Goal: Transaction & Acquisition: Purchase product/service

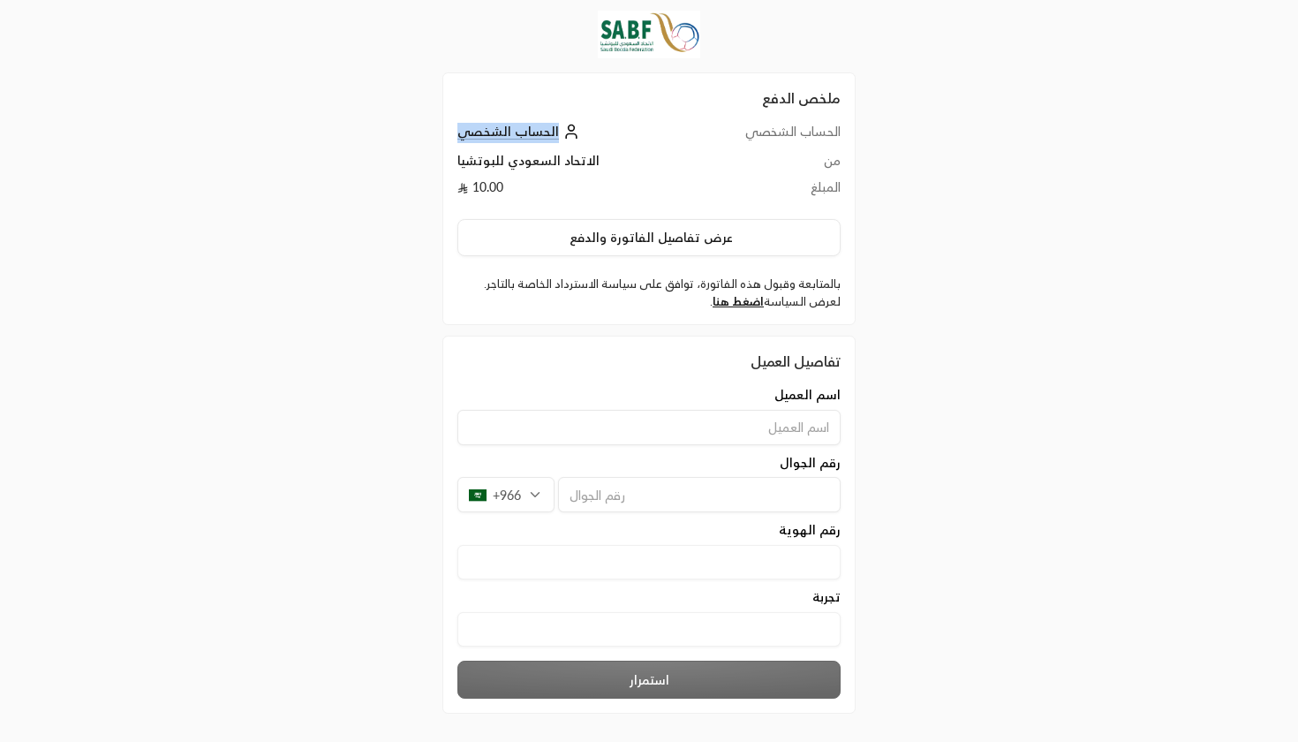
drag, startPoint x: 806, startPoint y: 140, endPoint x: 647, endPoint y: 146, distance: 159.1
click at [647, 146] on tr "الحساب الشخصي الحساب الشخصي" at bounding box center [648, 137] width 383 height 29
click at [808, 166] on td "من" at bounding box center [764, 165] width 154 height 26
drag, startPoint x: 810, startPoint y: 160, endPoint x: 634, endPoint y: 159, distance: 175.7
click at [636, 159] on tr "من الاتحاد السعودي للبوتشيا" at bounding box center [648, 165] width 383 height 26
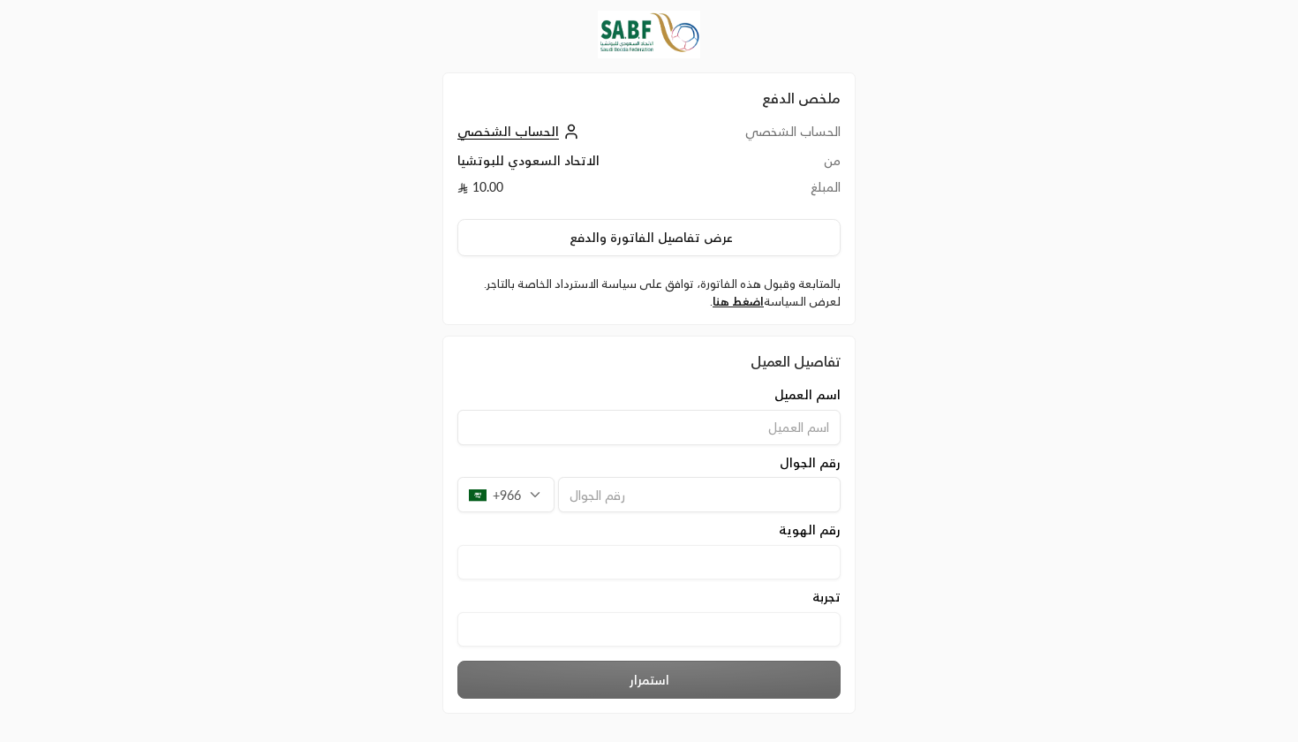
click at [577, 155] on td "الاتحاد السعودي للبوتشيا" at bounding box center [572, 165] width 230 height 26
drag, startPoint x: 513, startPoint y: 177, endPoint x: 498, endPoint y: 173, distance: 15.4
click at [498, 175] on td "الاتحاد السعودي للبوتشيا" at bounding box center [572, 165] width 230 height 26
drag, startPoint x: 646, startPoint y: 167, endPoint x: 464, endPoint y: 170, distance: 181.9
click at [471, 170] on td "الاتحاد السعودي للبوتشيا" at bounding box center [572, 165] width 230 height 26
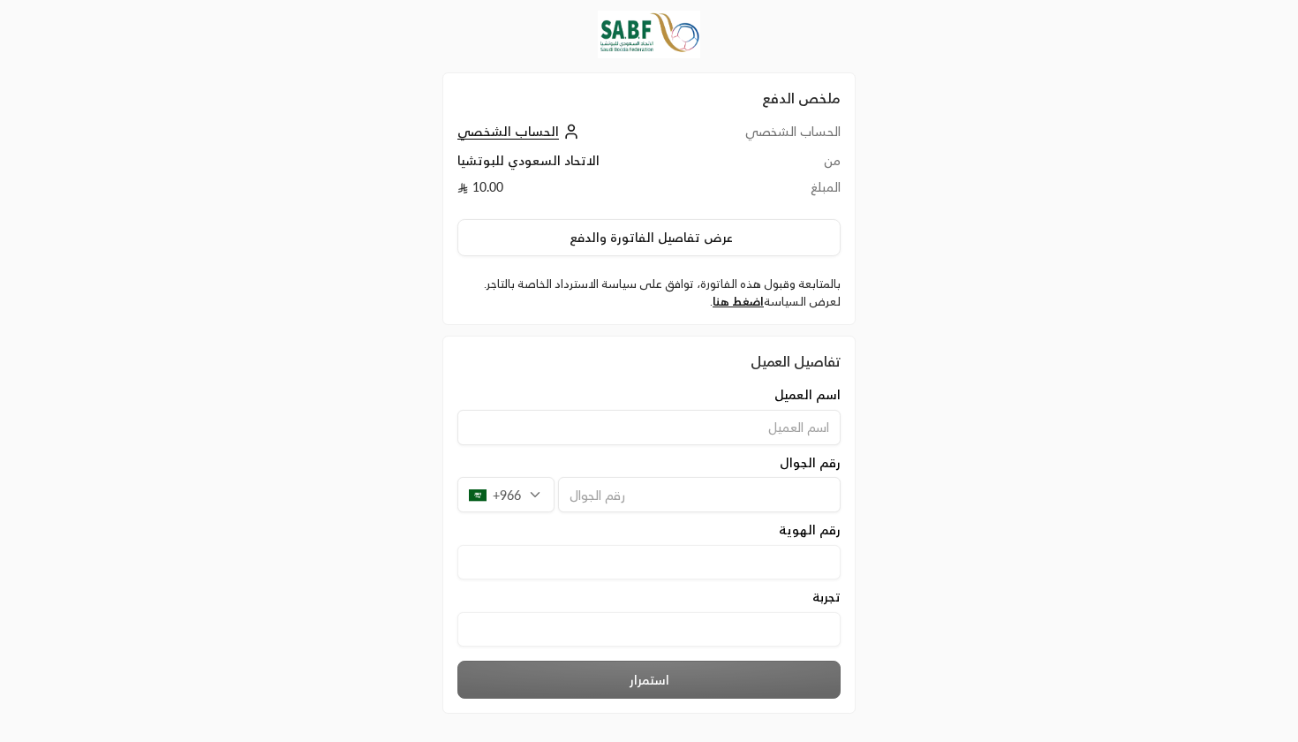
click at [815, 190] on td "المبلغ" at bounding box center [764, 191] width 154 height 26
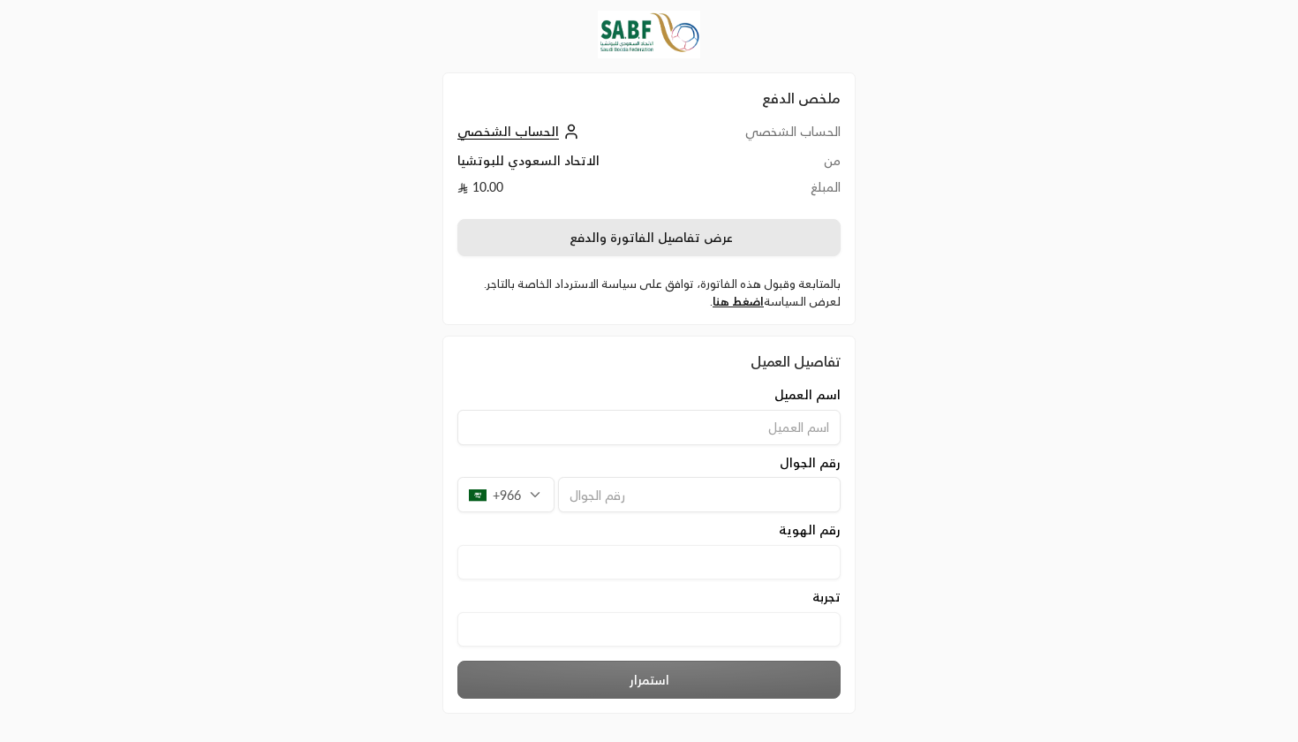
click at [682, 243] on button "عرض تفاصيل الفاتورة والدفع" at bounding box center [648, 237] width 383 height 37
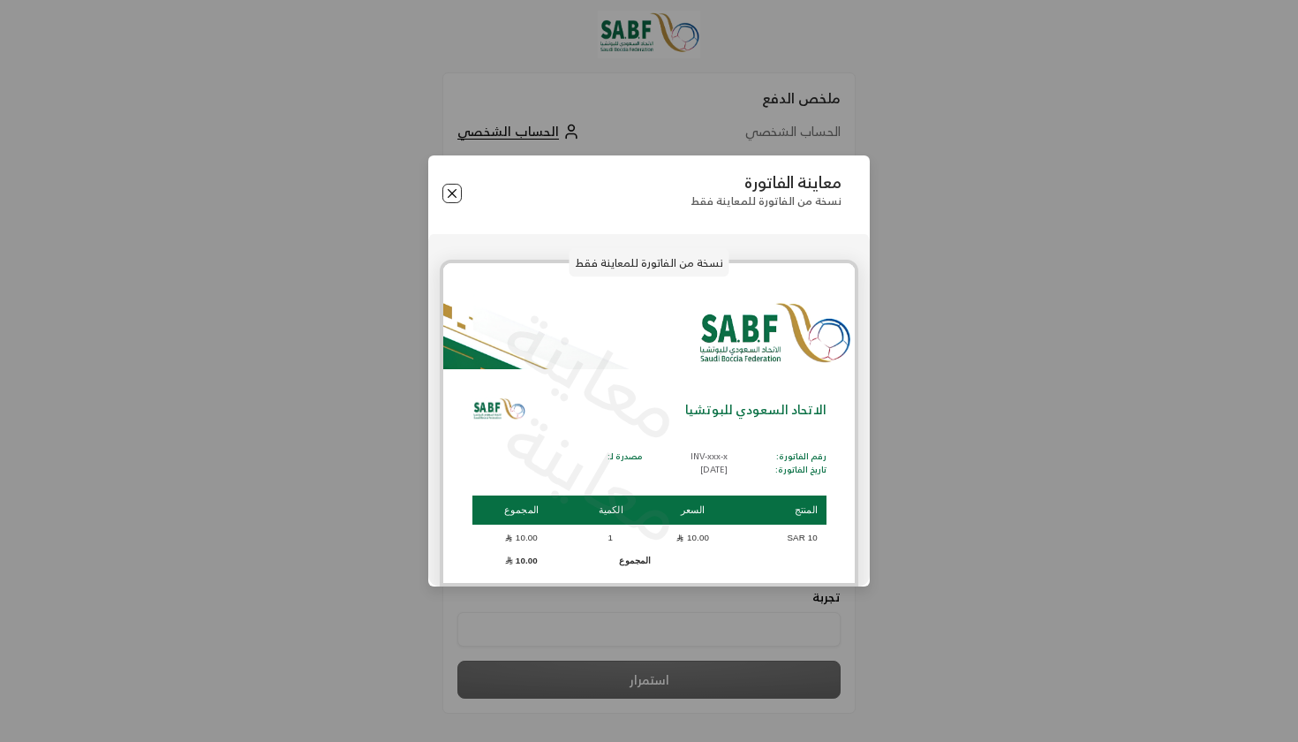
click at [451, 194] on button "Close" at bounding box center [451, 193] width 19 height 19
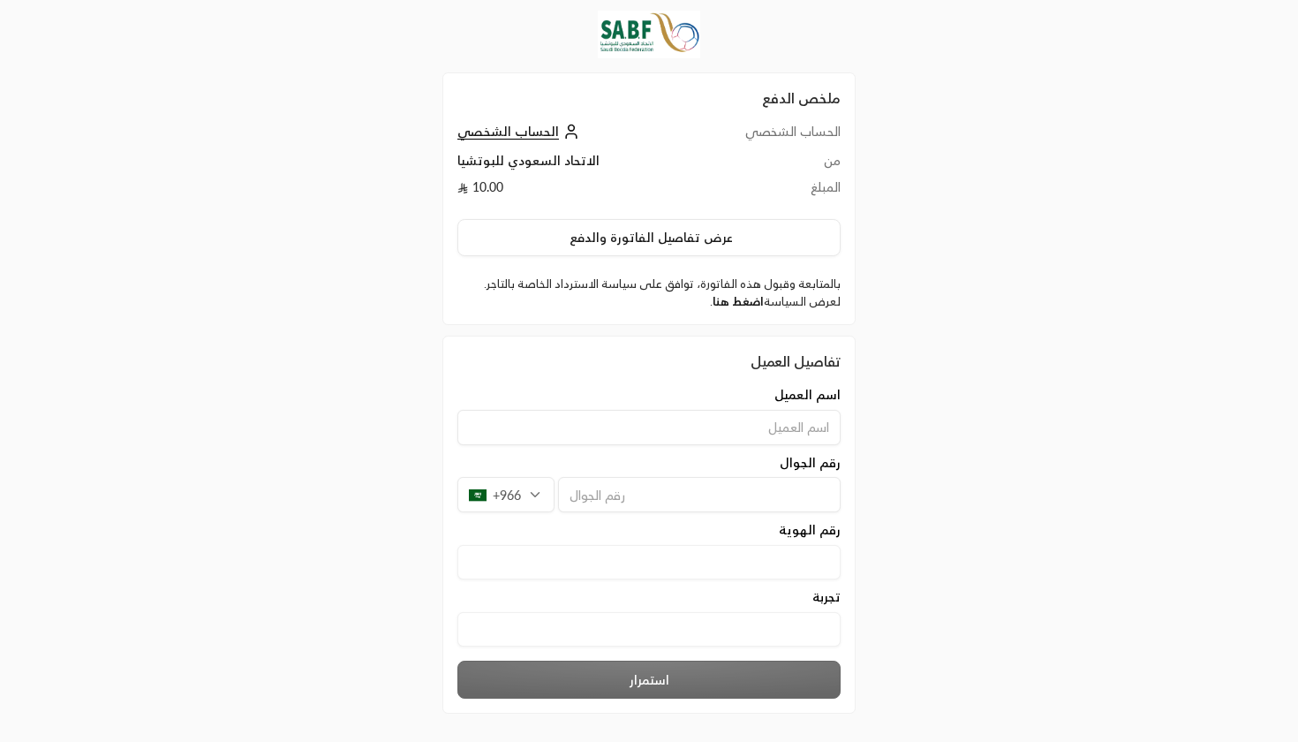
click at [746, 300] on link "اضغط هنا" at bounding box center [738, 301] width 51 height 14
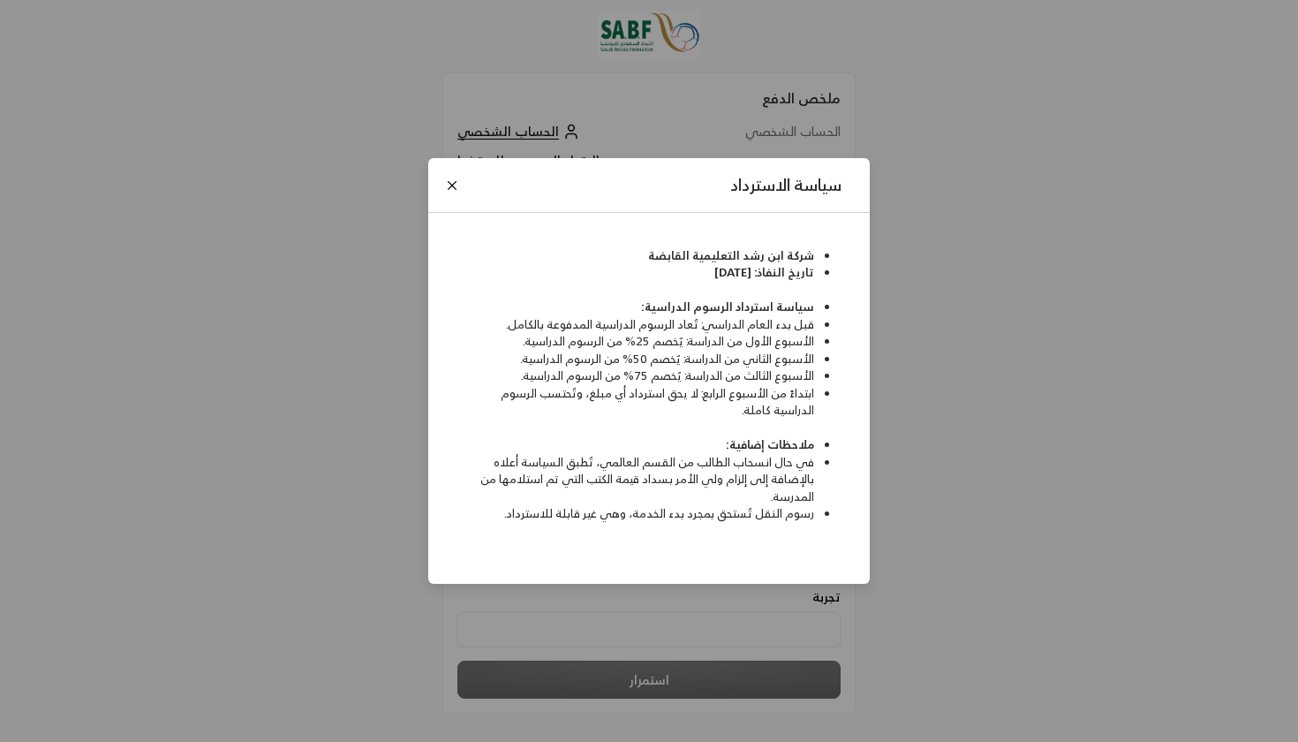
click at [441, 184] on div "سياسة الاسترداد" at bounding box center [648, 185] width 441 height 55
click at [444, 192] on button "Close" at bounding box center [451, 185] width 19 height 19
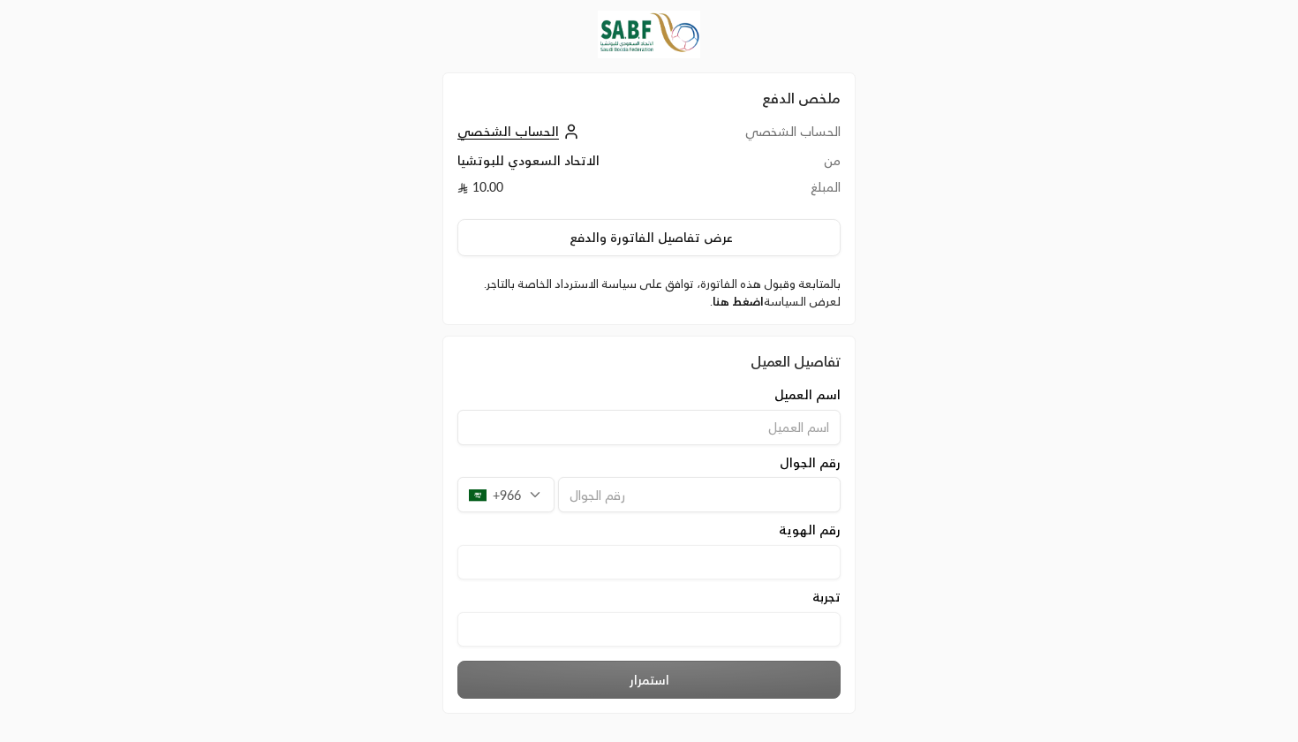
click at [739, 297] on link "اضغط هنا" at bounding box center [738, 301] width 51 height 14
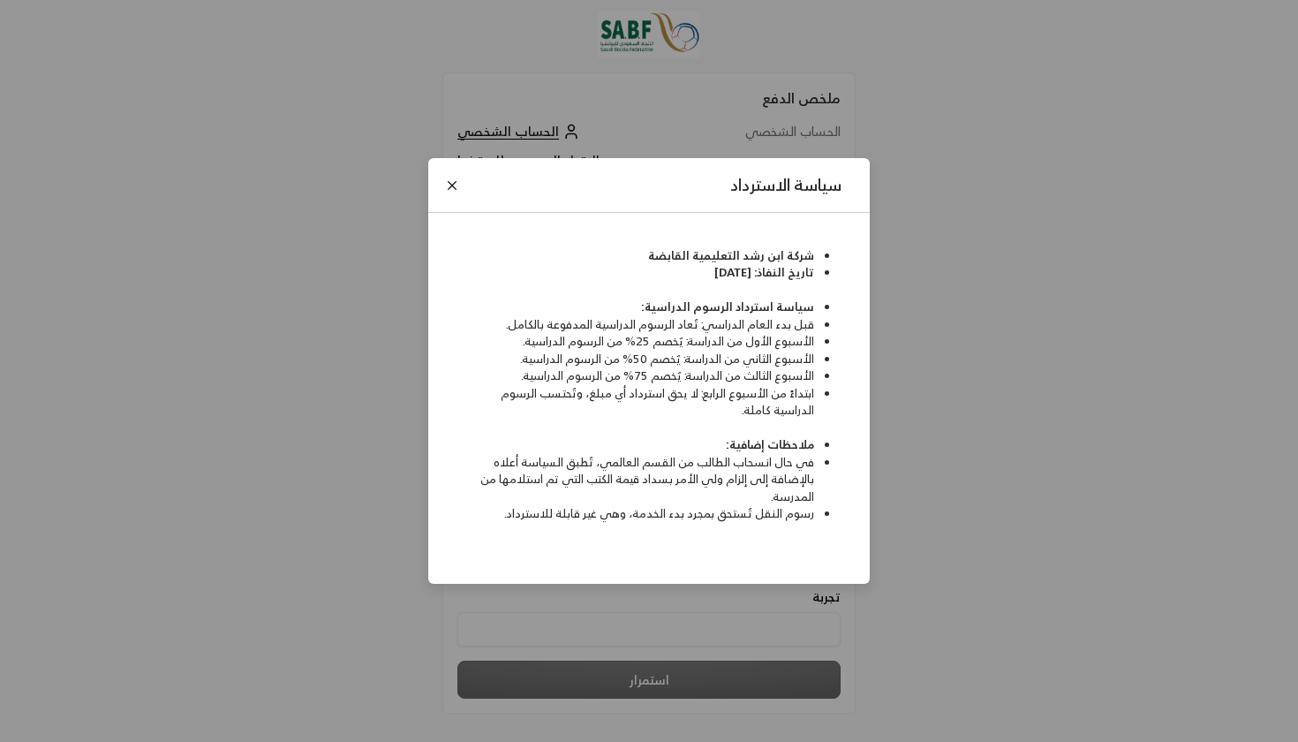
click at [437, 188] on div "سياسة الاسترداد" at bounding box center [648, 185] width 441 height 55
click at [458, 184] on button "Close" at bounding box center [451, 185] width 19 height 19
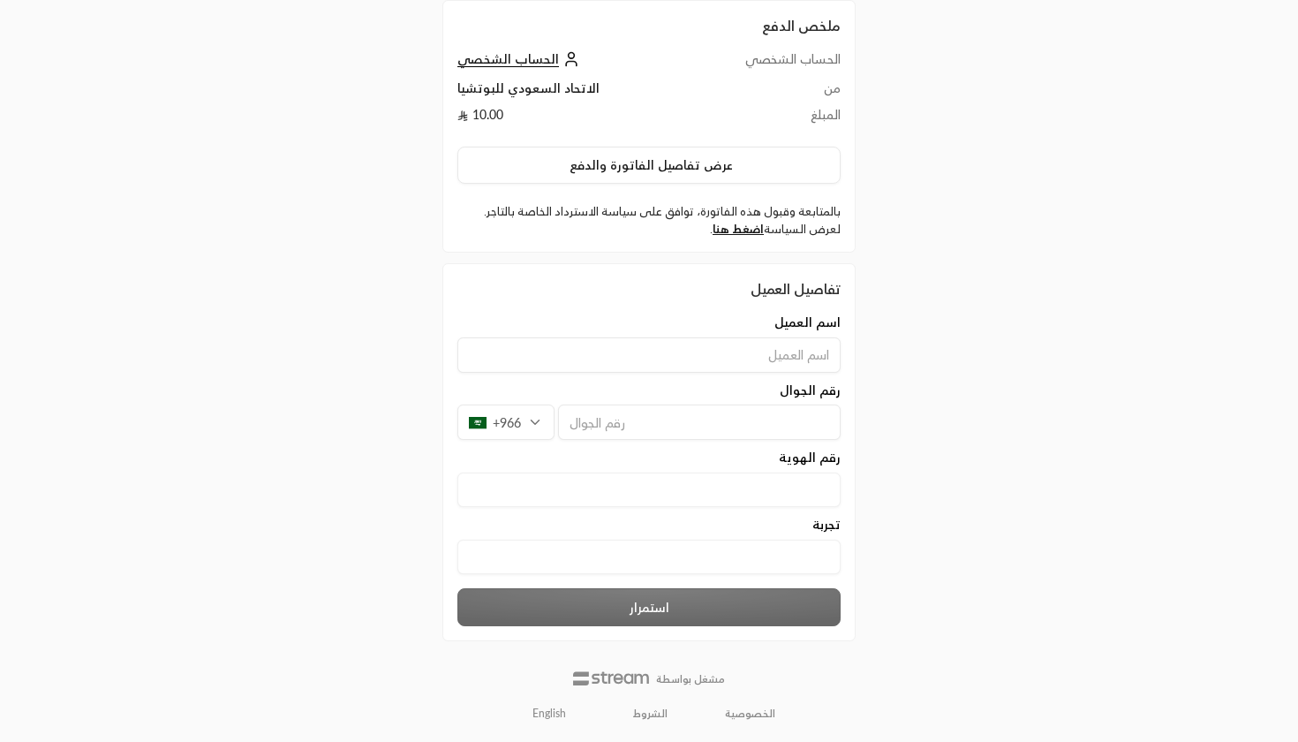
scroll to position [72, 0]
type input "[PERSON_NAME]"
type input "4"
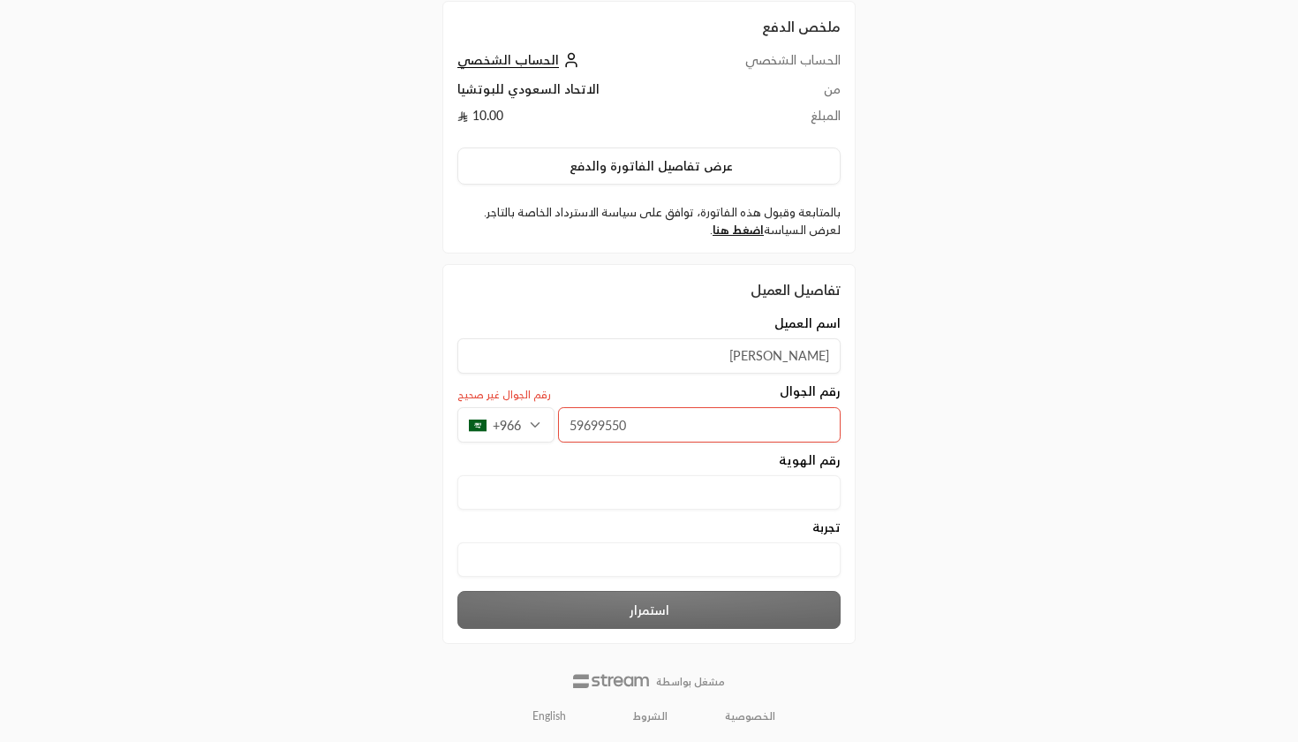
type input "596995502"
click at [757, 484] on الهوية "text" at bounding box center [648, 490] width 383 height 34
type الهوية "١١١١١١١١١١١"
click at [757, 547] on input "text" at bounding box center [648, 557] width 383 height 34
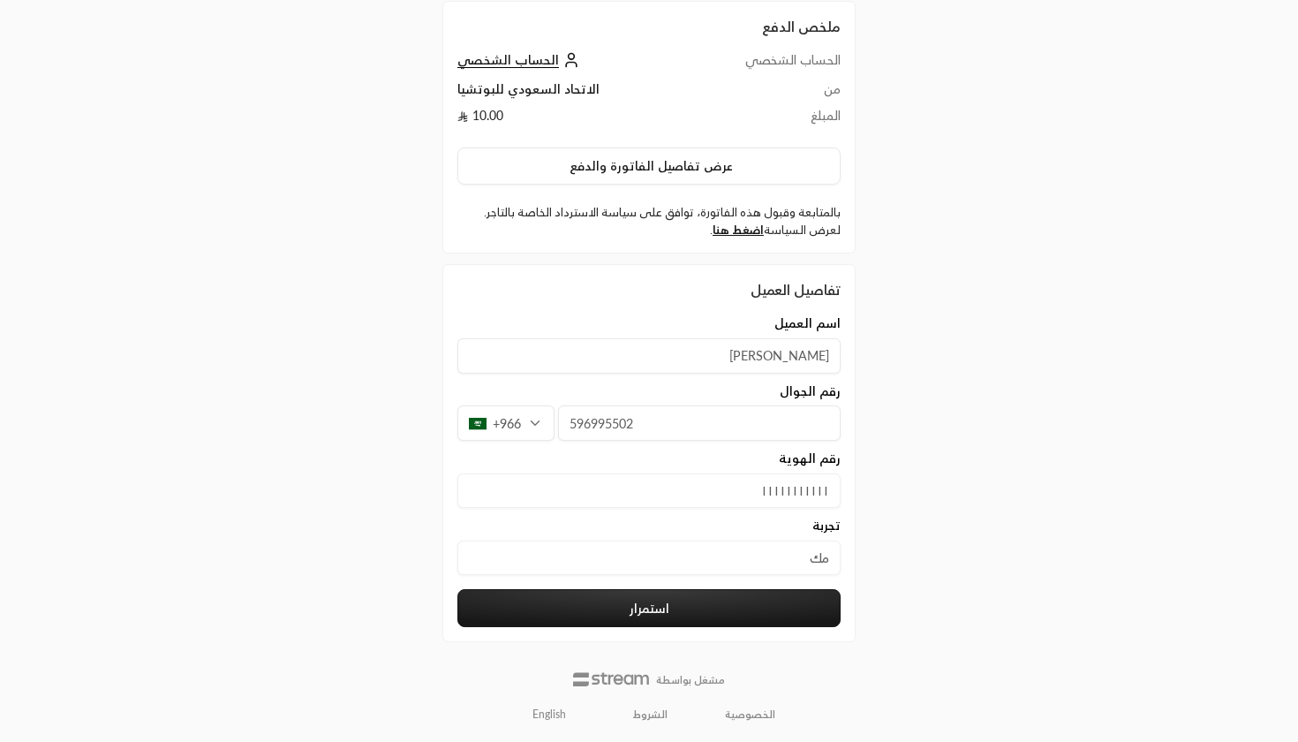
type input "م"
type input "تتتتتتتتتتتتتتتت"
click at [663, 622] on button "استمرار" at bounding box center [648, 608] width 383 height 38
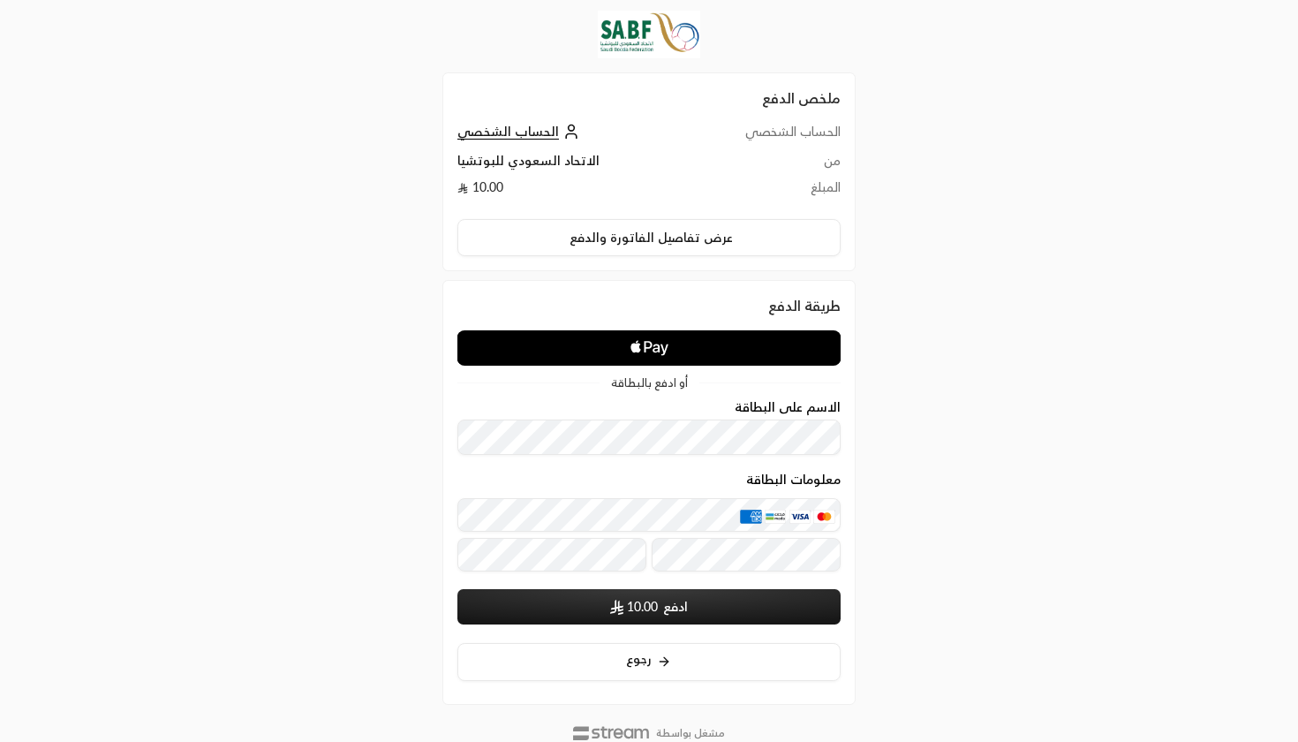
click at [663, 336] on icon "Apple Logo" at bounding box center [650, 348] width 192 height 32
